Goal: Information Seeking & Learning: Learn about a topic

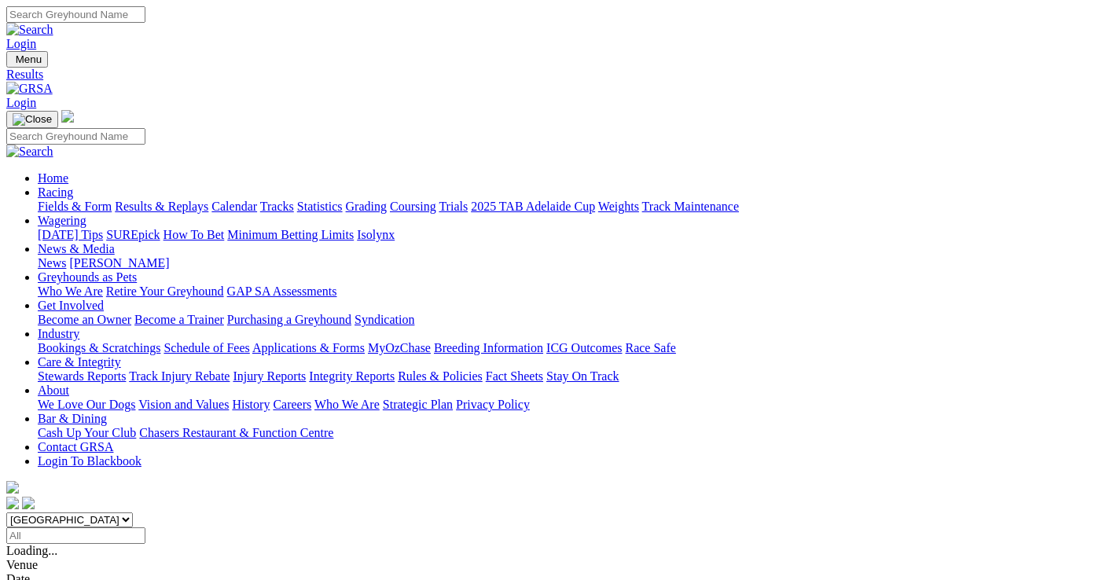
click at [59, 572] on span "8 2 4 1" at bounding box center [41, 578] width 35 height 13
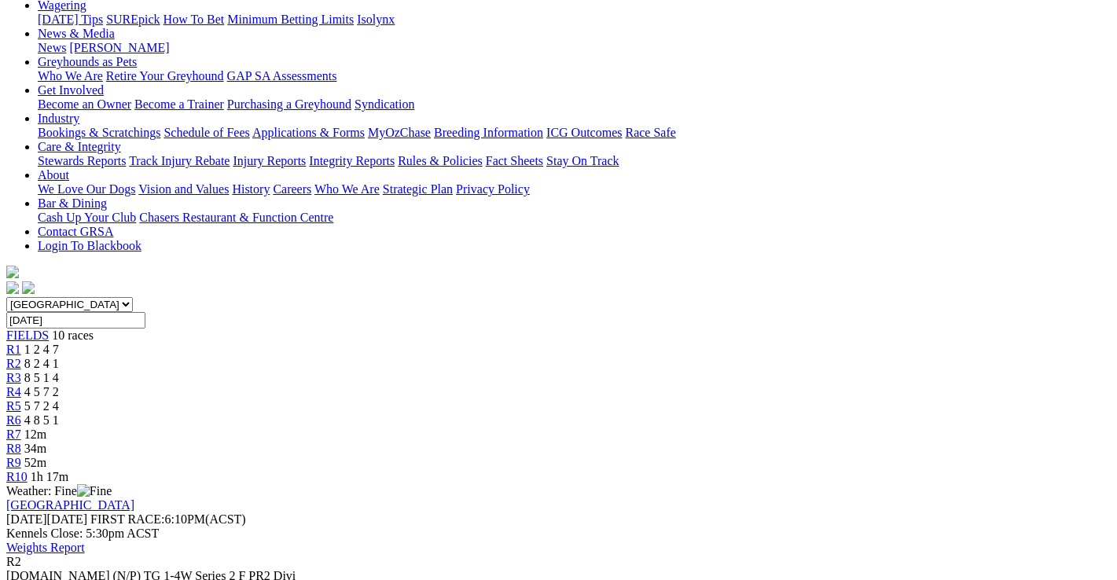
scroll to position [314, 0]
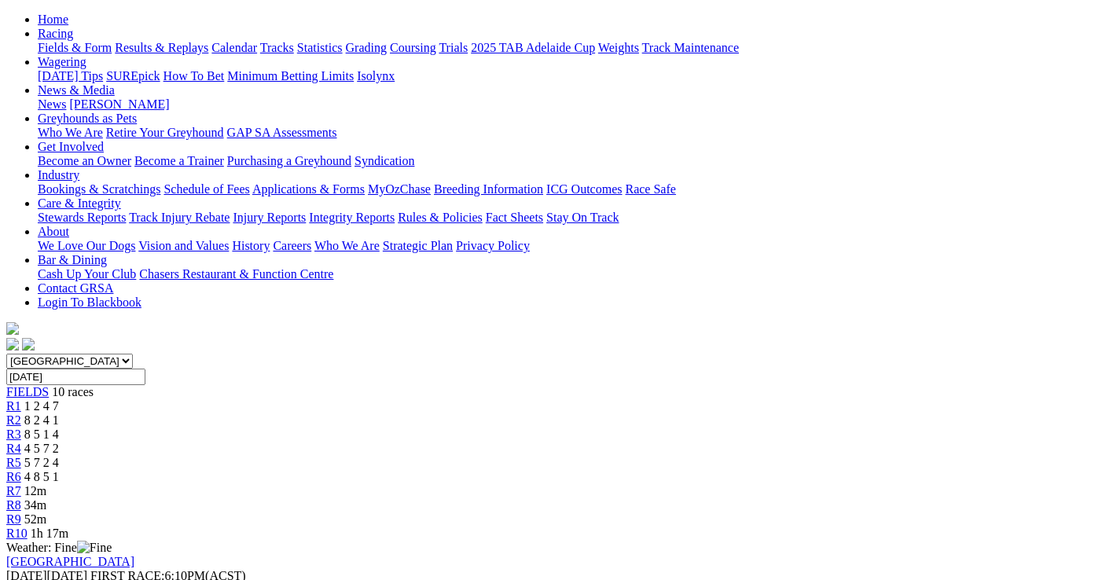
scroll to position [79, 0]
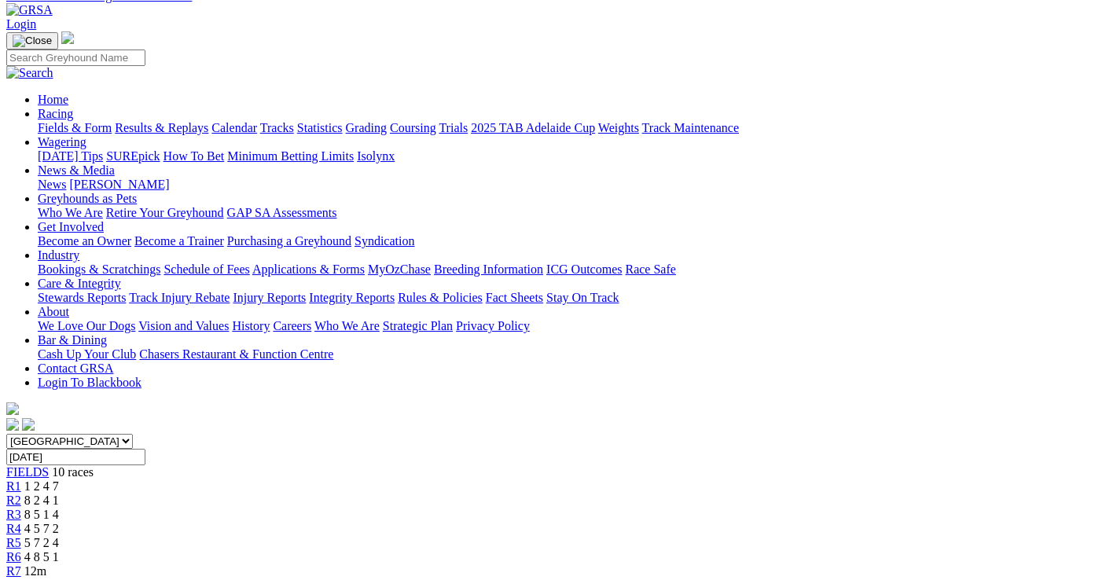
click at [59, 508] on span "8 5 1 4" at bounding box center [41, 514] width 35 height 13
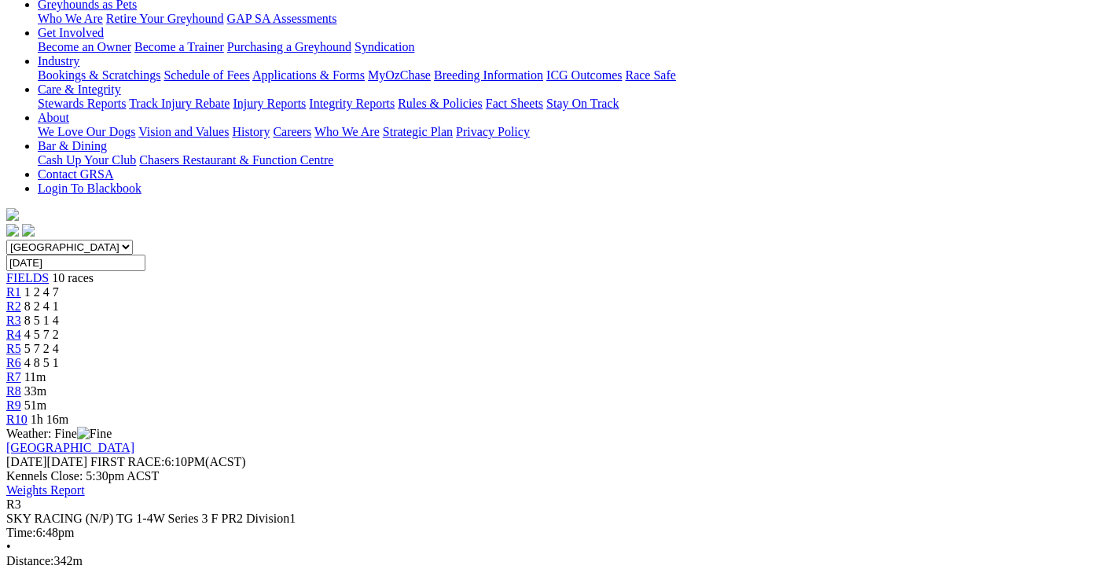
scroll to position [236, 0]
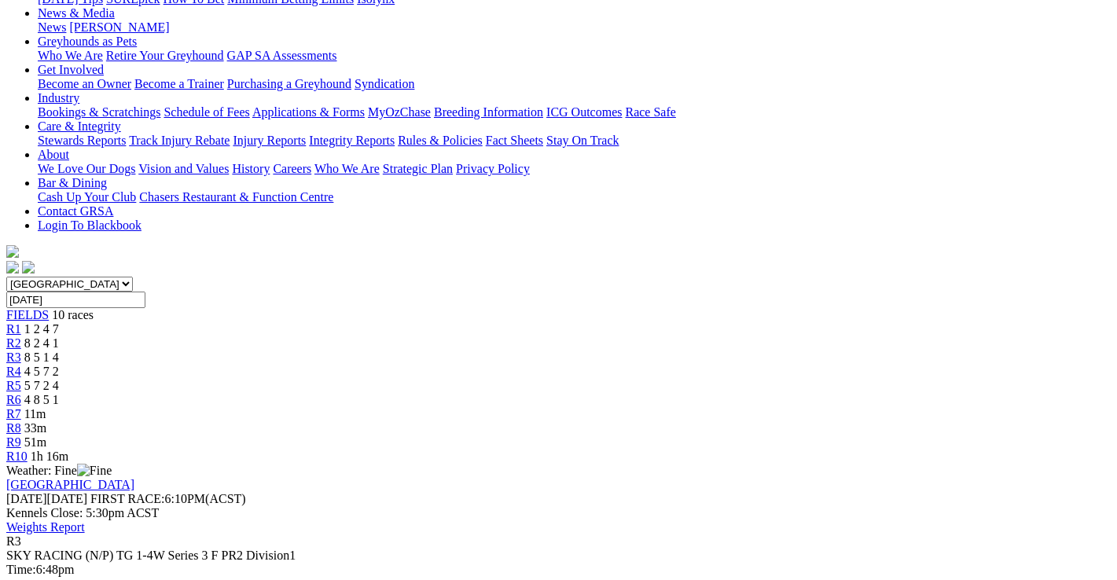
click at [59, 365] on span "4 5 7 2" at bounding box center [41, 371] width 35 height 13
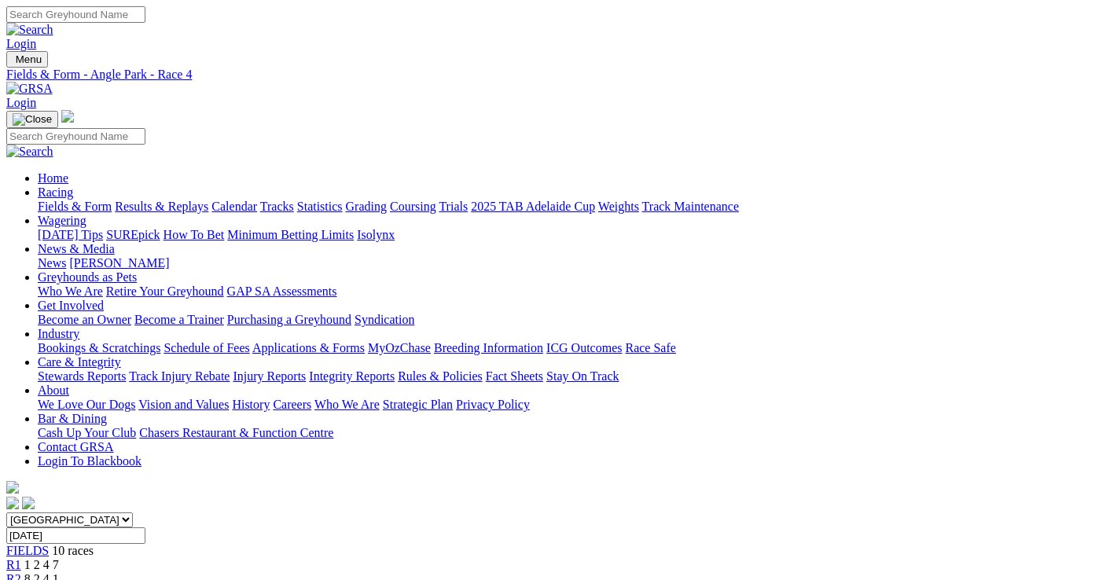
scroll to position [236, 0]
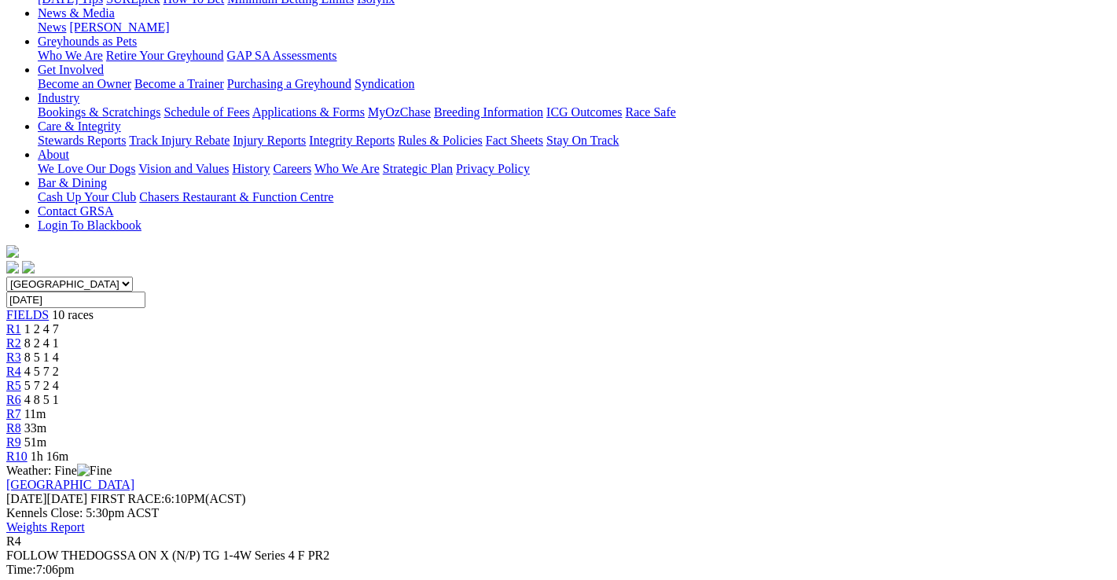
click at [59, 379] on span "5 7 2 4" at bounding box center [41, 385] width 35 height 13
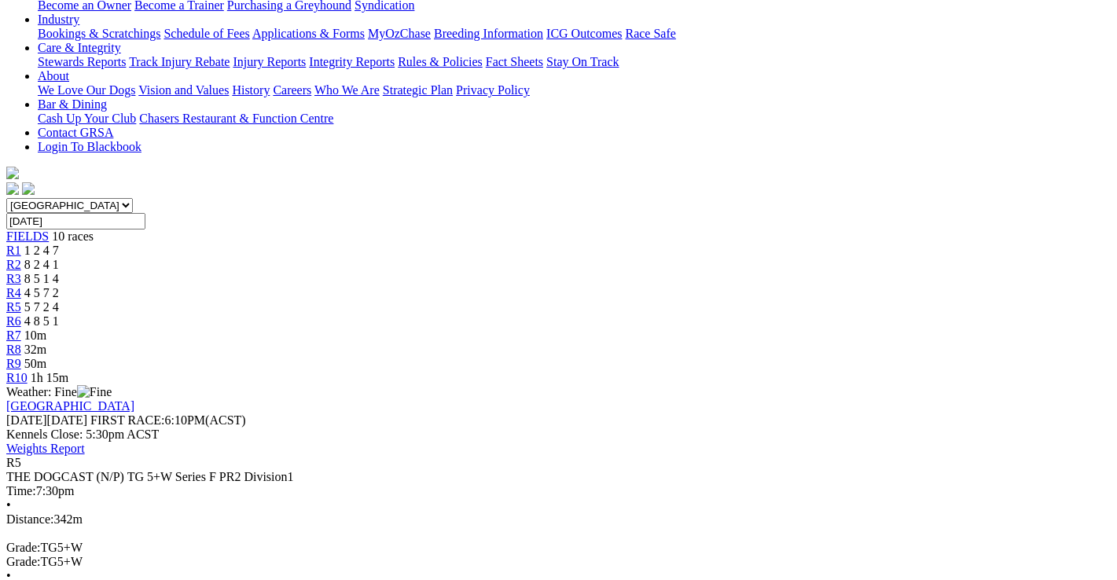
scroll to position [236, 0]
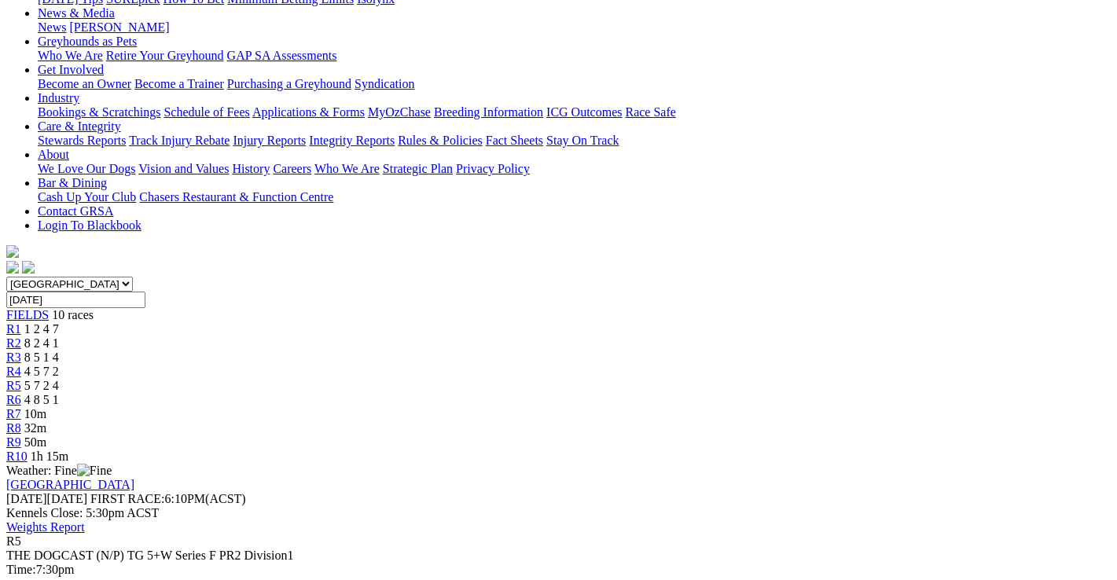
click at [59, 393] on span "4 8 5 1" at bounding box center [41, 399] width 35 height 13
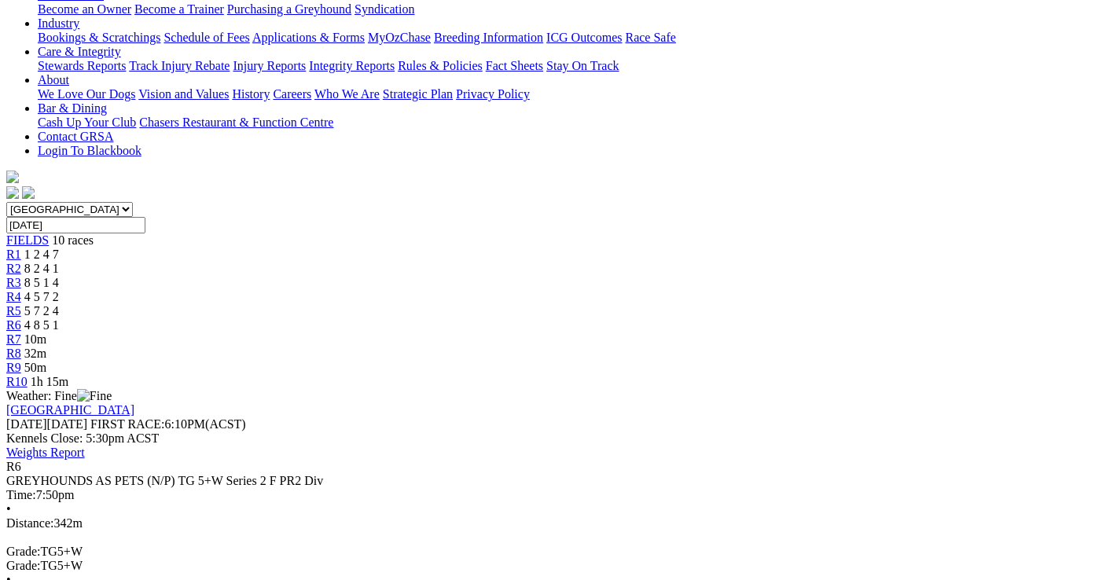
scroll to position [314, 0]
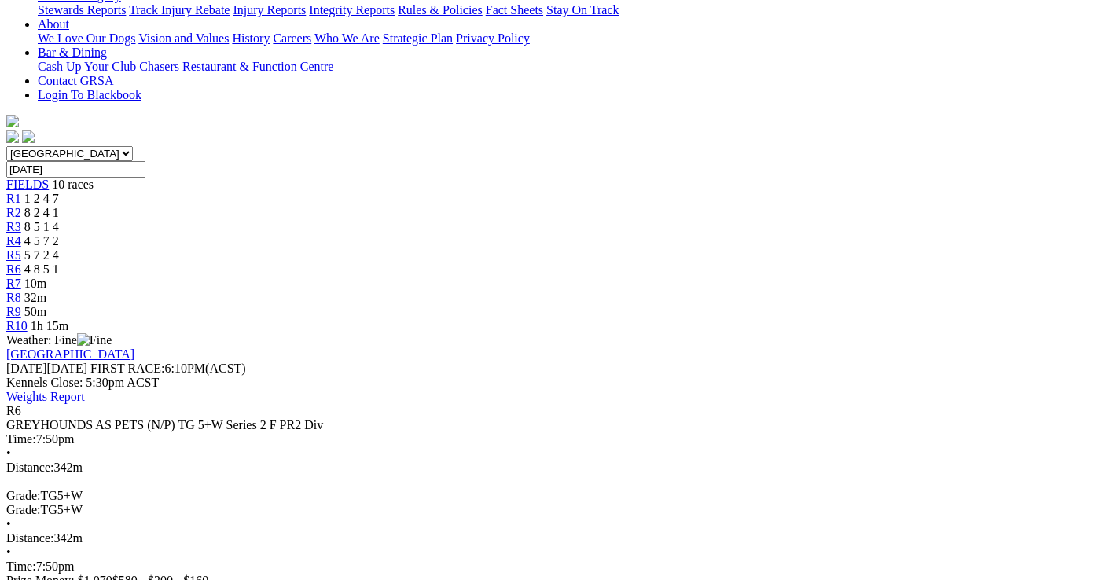
scroll to position [393, 0]
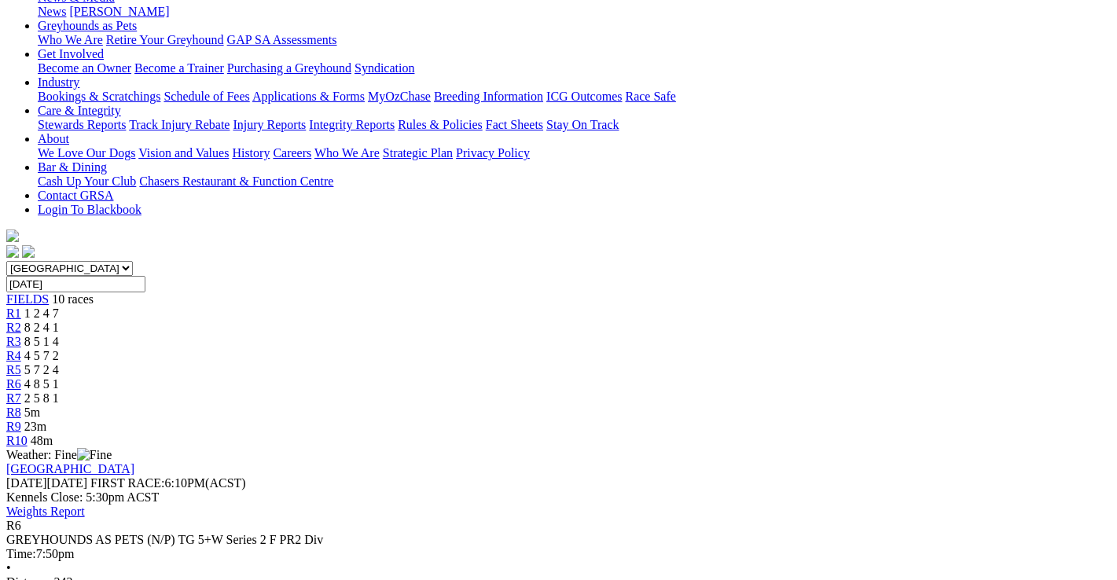
scroll to position [314, 0]
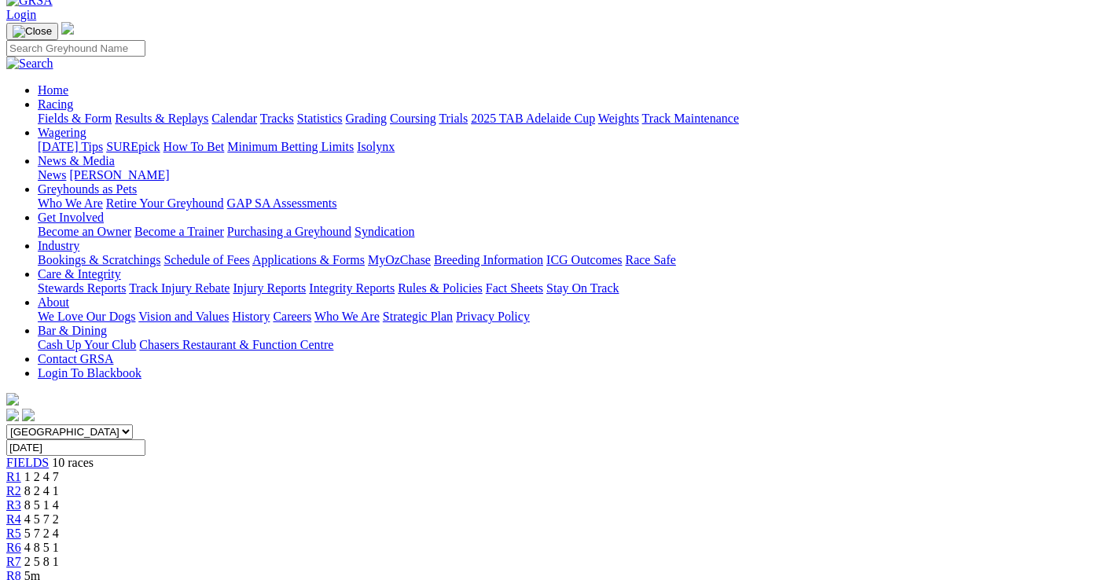
scroll to position [0, 0]
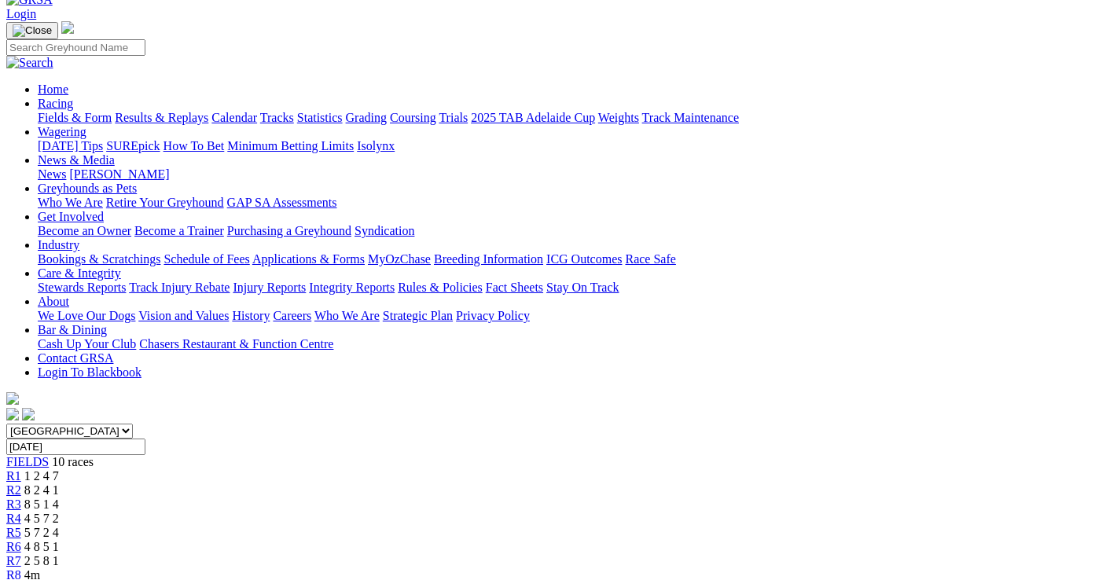
scroll to position [79, 0]
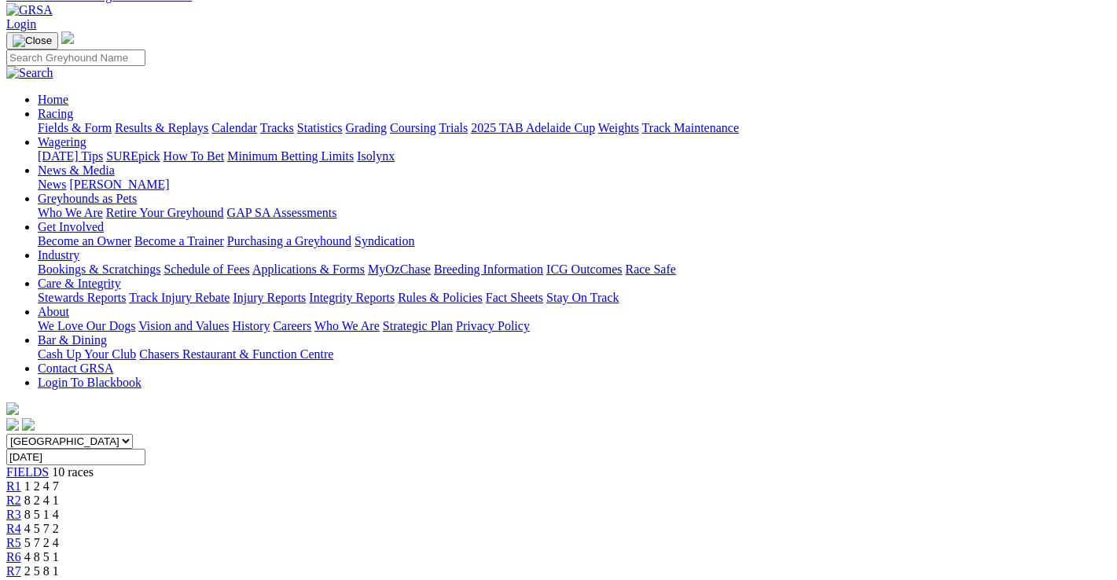
click at [40, 578] on span "4m" at bounding box center [32, 584] width 16 height 13
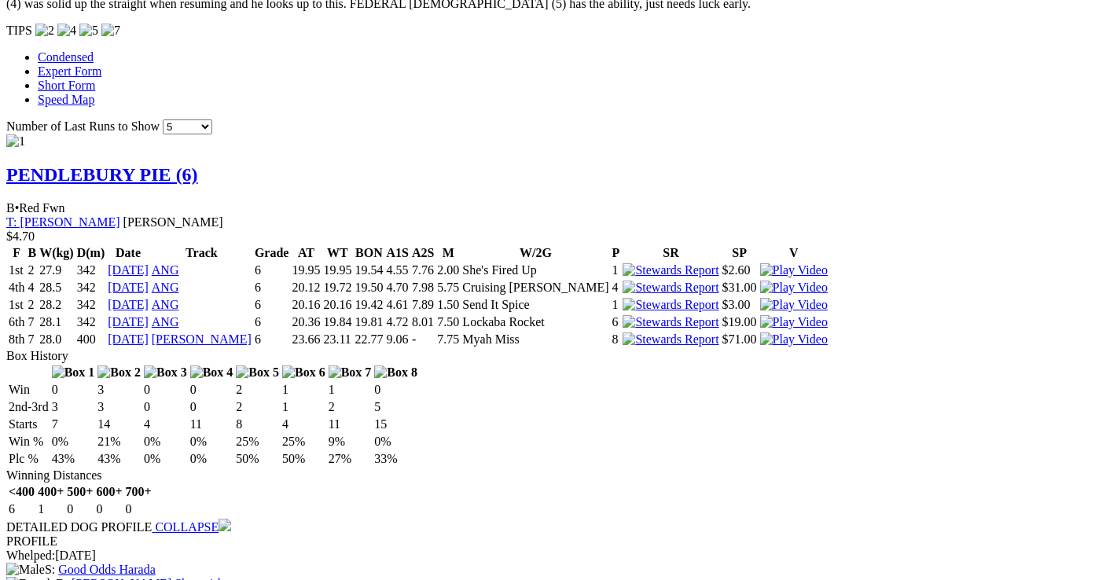
scroll to position [1650, 0]
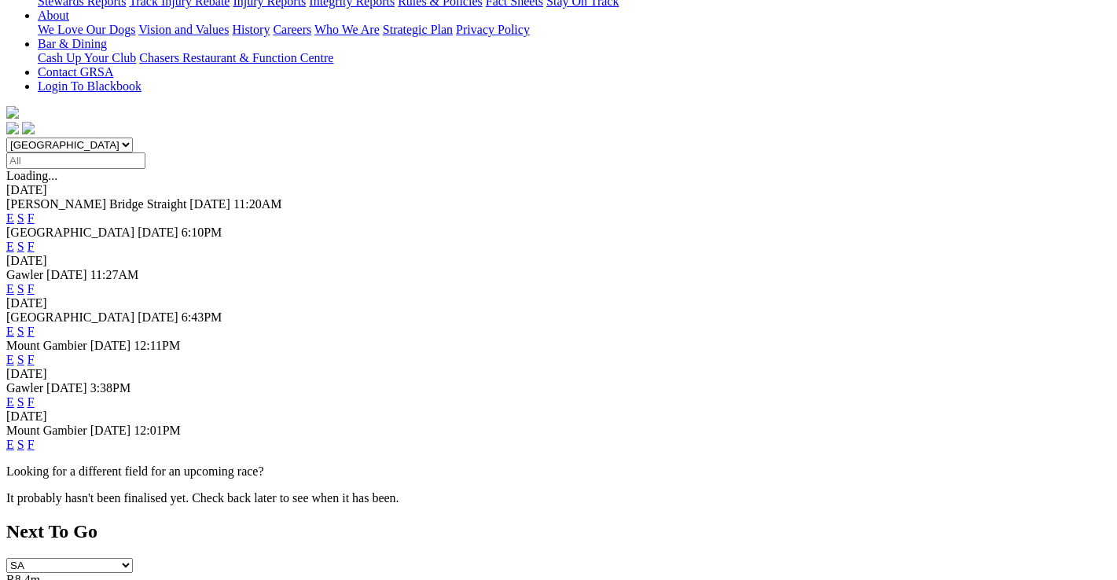
scroll to position [393, 0]
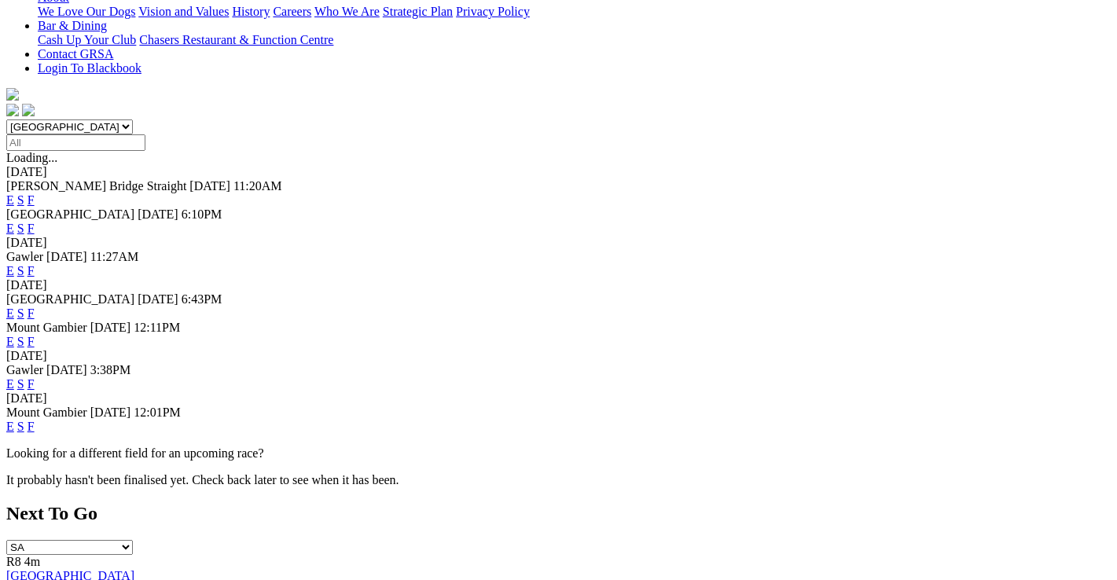
click at [35, 307] on link "F" at bounding box center [31, 313] width 7 height 13
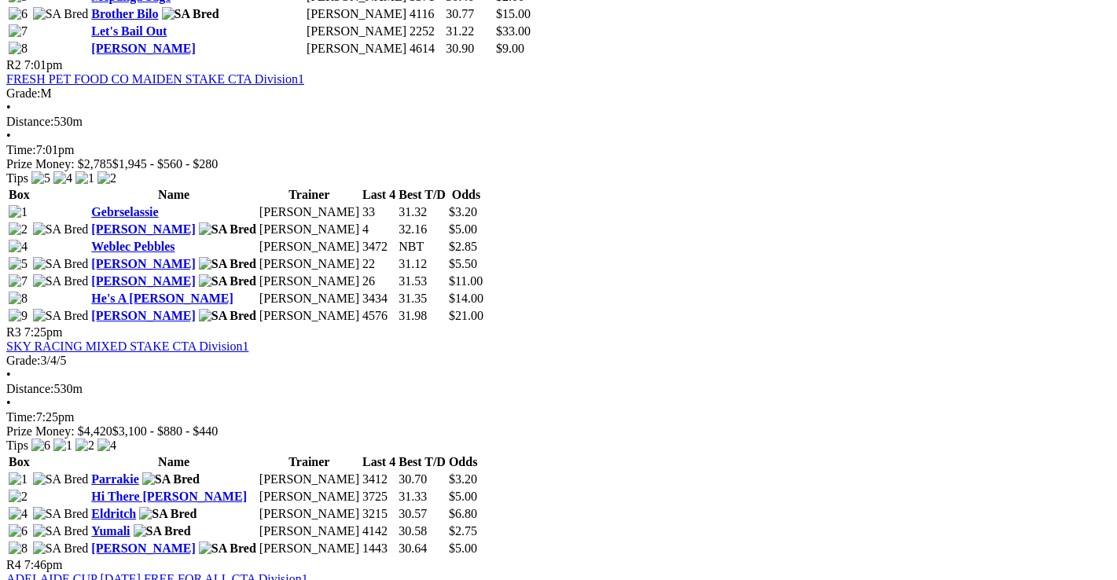
scroll to position [1022, 0]
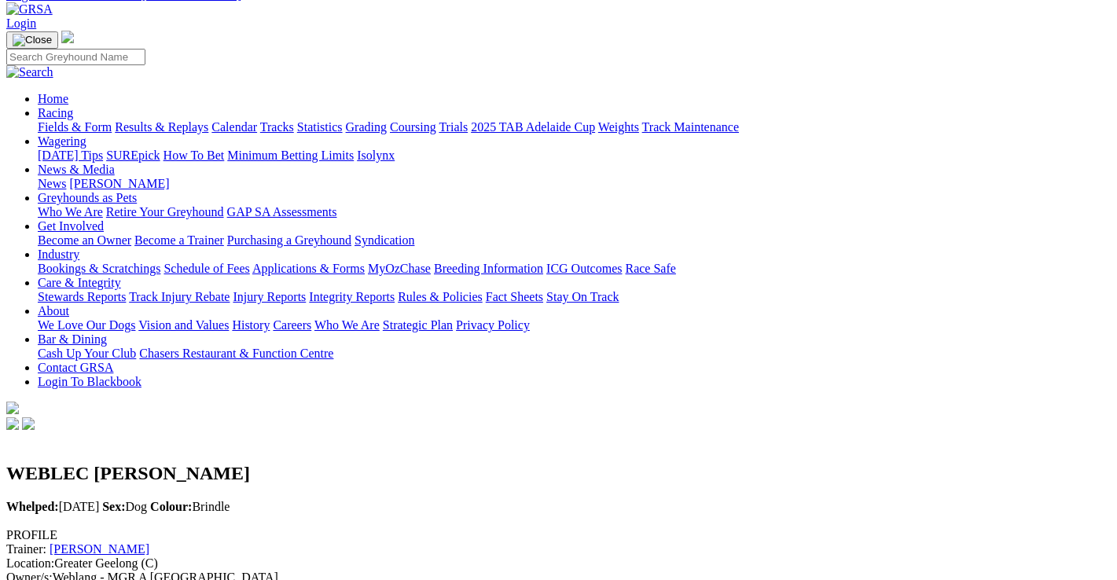
scroll to position [79, 0]
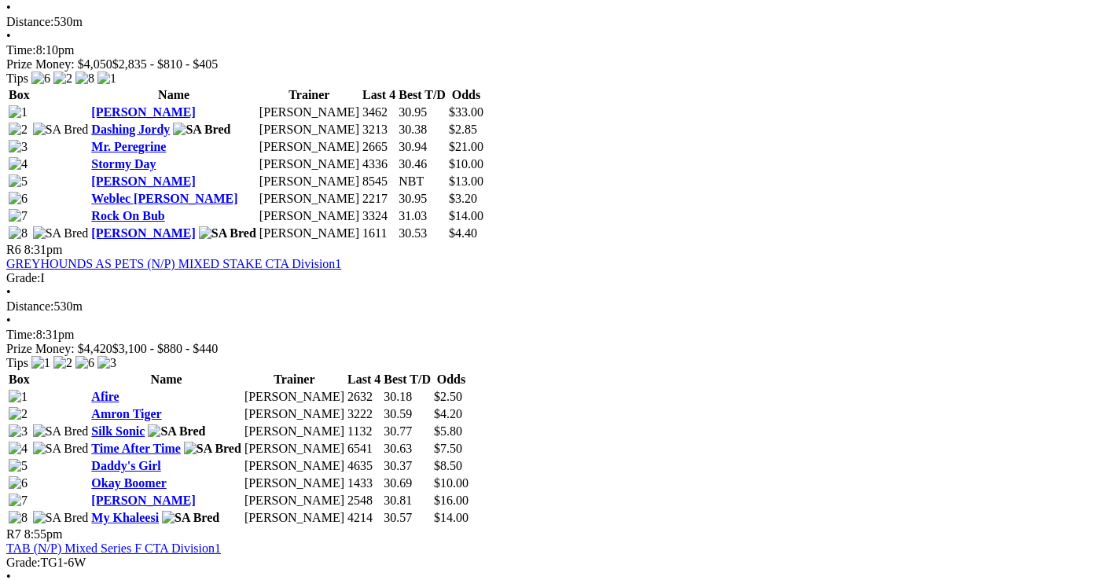
scroll to position [1729, 0]
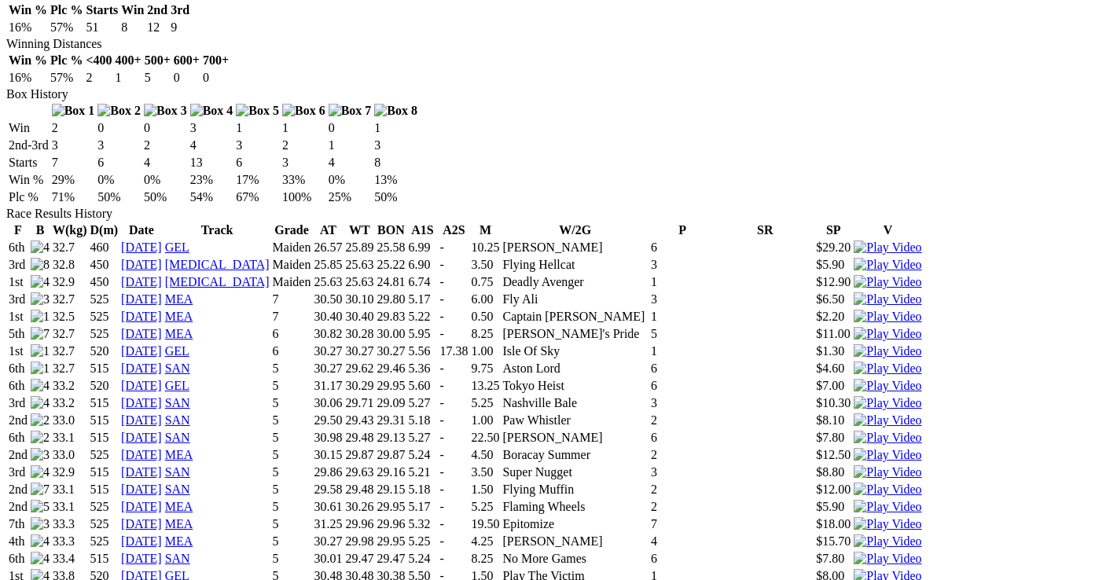
scroll to position [865, 0]
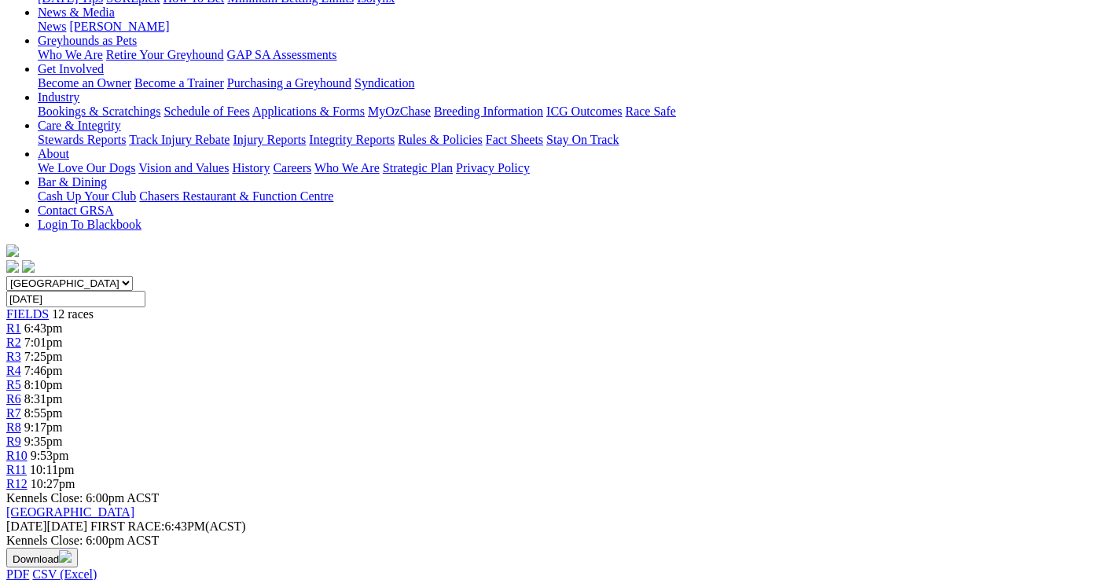
scroll to position [236, 0]
